Goal: Information Seeking & Learning: Learn about a topic

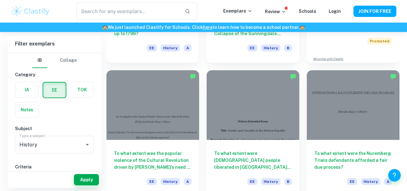
scroll to position [4, 0]
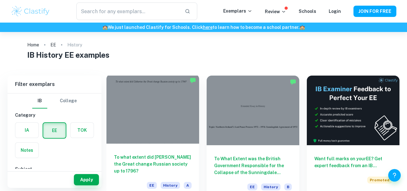
click at [166, 109] on div at bounding box center [152, 109] width 93 height 70
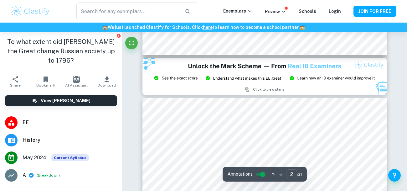
type input "3"
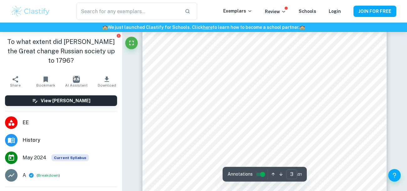
scroll to position [811, 0]
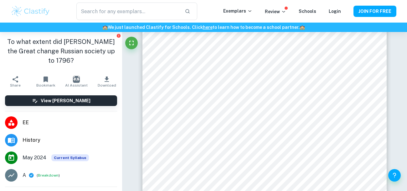
click at [116, 46] on h1 "To what extent did [PERSON_NAME] the Great change Russian society up to 1796?" at bounding box center [61, 51] width 112 height 28
